Goal: Task Accomplishment & Management: Complete application form

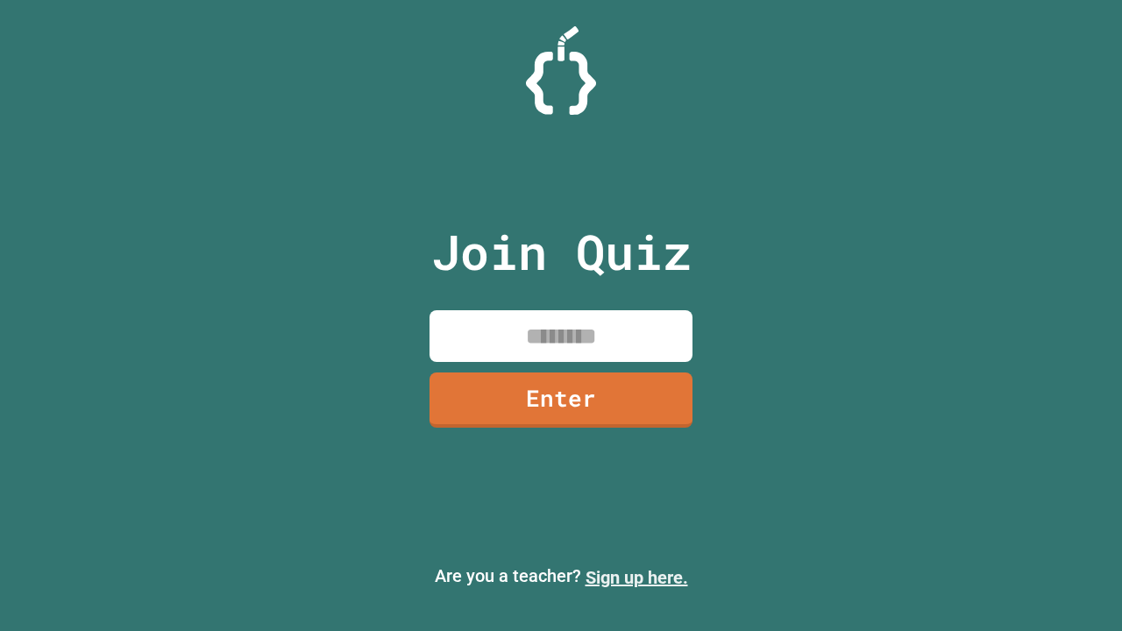
click at [636, 578] on link "Sign up here." at bounding box center [636, 577] width 103 height 21
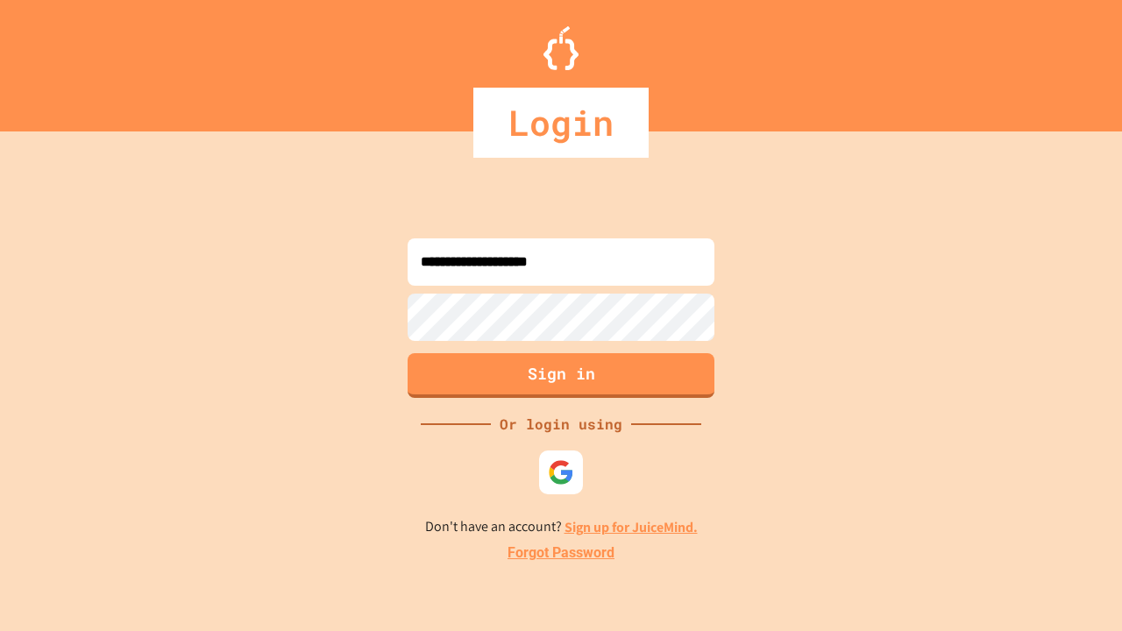
type input "**********"
